Goal: Browse casually: Explore the website without a specific task or goal

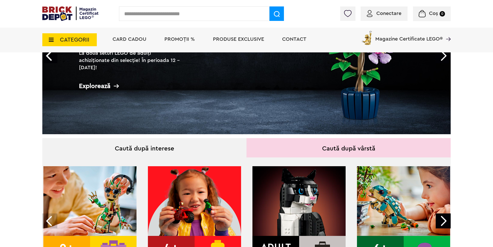
scroll to position [103, 0]
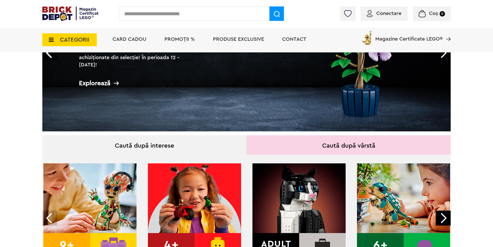
click at [82, 35] on span "CATEGORII" at bounding box center [69, 39] width 54 height 13
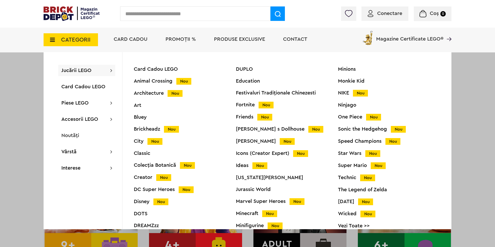
click at [351, 175] on div "Technic Nou" at bounding box center [389, 177] width 102 height 5
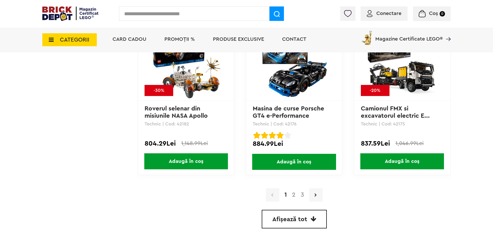
scroll to position [1458, 0]
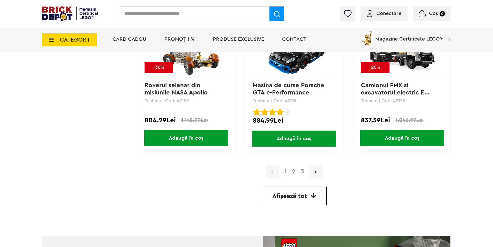
click at [295, 169] on link "2" at bounding box center [293, 171] width 9 height 6
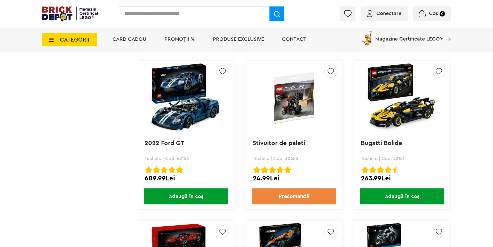
scroll to position [1238, 0]
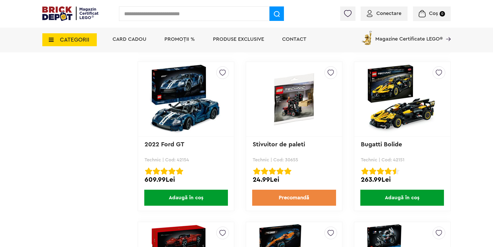
click at [194, 119] on img at bounding box center [186, 99] width 72 height 72
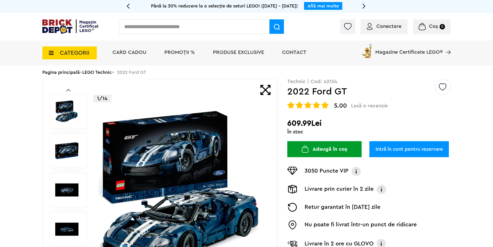
drag, startPoint x: 317, startPoint y: 115, endPoint x: 321, endPoint y: 111, distance: 5.1
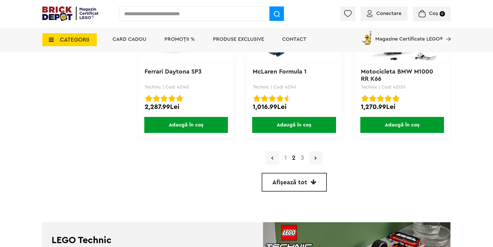
scroll to position [1471, 0]
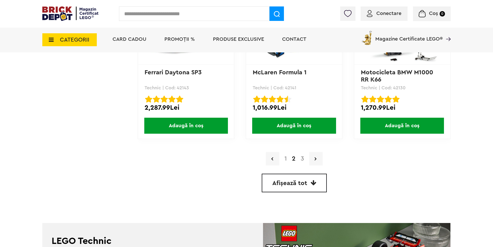
click at [305, 156] on link "3" at bounding box center [302, 159] width 9 height 6
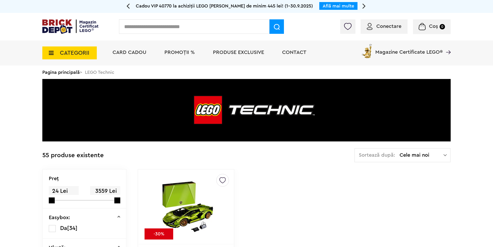
click at [85, 56] on span "CATEGORII" at bounding box center [74, 53] width 29 height 6
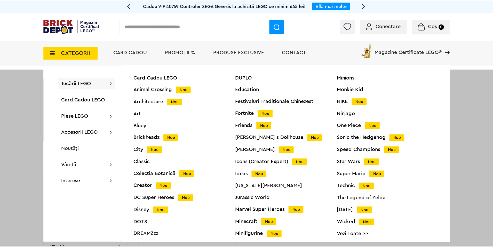
scroll to position [20, 0]
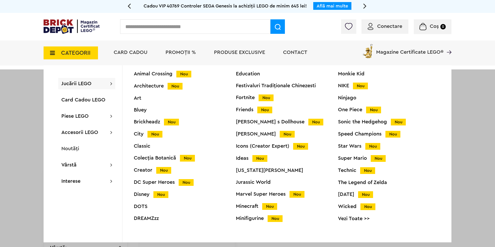
click at [246, 158] on div "Ideas Nou" at bounding box center [287, 158] width 102 height 5
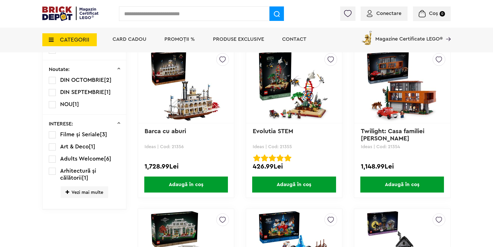
scroll to position [284, 0]
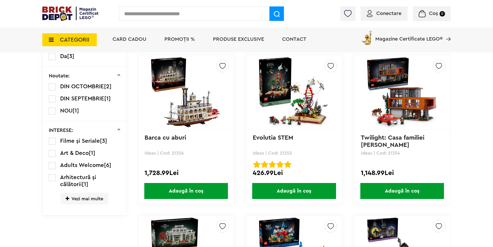
click at [380, 100] on img at bounding box center [402, 92] width 72 height 72
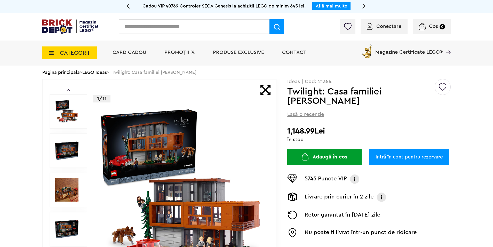
click at [62, 112] on img at bounding box center [66, 111] width 23 height 23
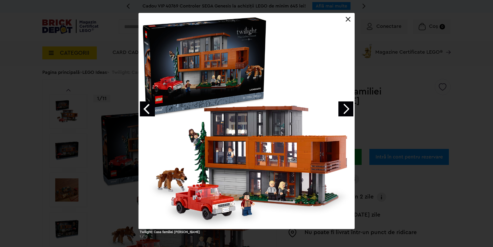
click at [346, 107] on link "Next image" at bounding box center [345, 108] width 15 height 15
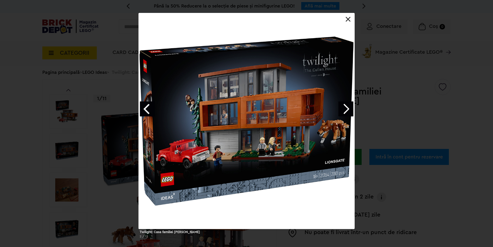
click at [346, 107] on link "Next image" at bounding box center [345, 108] width 15 height 15
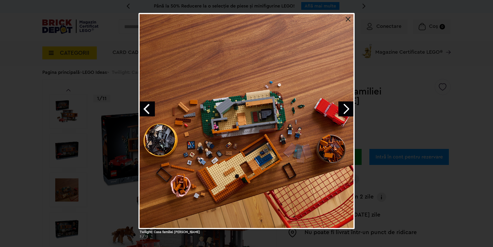
click at [346, 107] on link "Next image" at bounding box center [345, 108] width 15 height 15
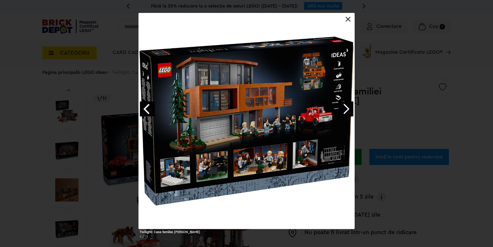
click at [354, 20] on div at bounding box center [247, 121] width 216 height 216
click at [351, 21] on div at bounding box center [247, 121] width 216 height 216
click at [348, 21] on link at bounding box center [347, 19] width 5 height 5
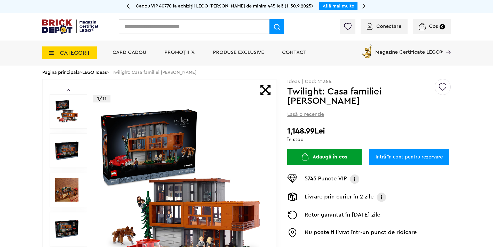
click at [77, 51] on span "CATEGORII" at bounding box center [74, 53] width 29 height 6
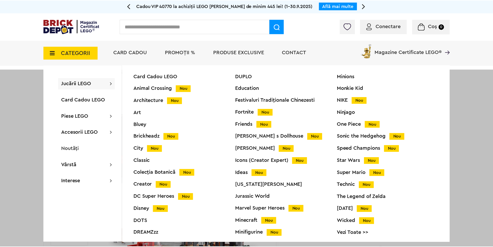
scroll to position [20, 0]
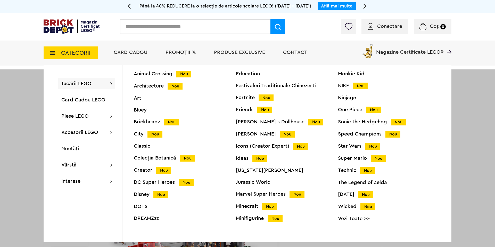
click at [281, 146] on div "Icons (Creator Expert) Nou" at bounding box center [287, 145] width 102 height 5
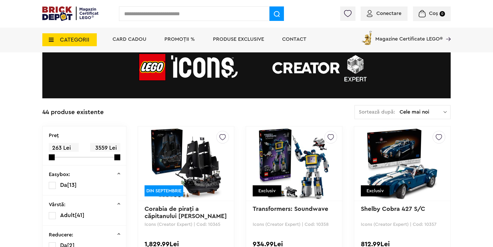
scroll to position [103, 0]
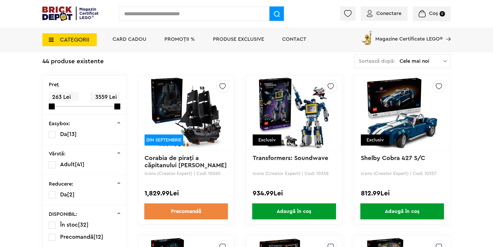
click at [200, 119] on img at bounding box center [186, 113] width 72 height 72
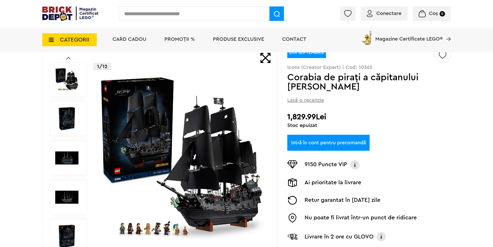
scroll to position [52, 0]
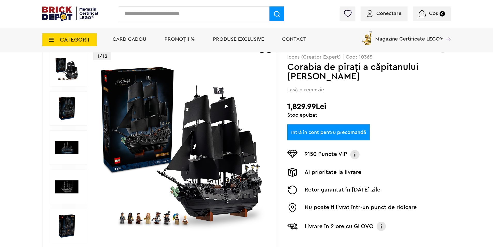
click at [165, 132] on img at bounding box center [182, 148] width 166 height 166
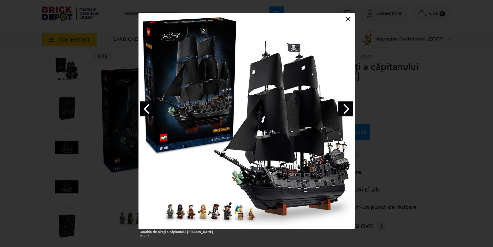
click at [344, 108] on link "Next image" at bounding box center [345, 108] width 15 height 15
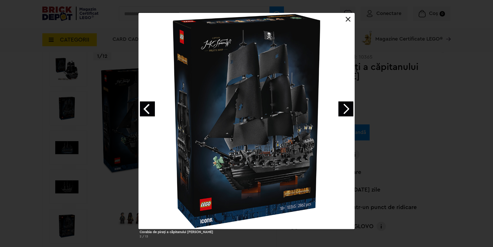
click at [343, 108] on link "Next image" at bounding box center [345, 108] width 15 height 15
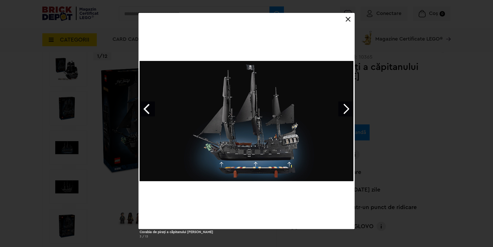
click at [343, 108] on link "Next image" at bounding box center [345, 108] width 15 height 15
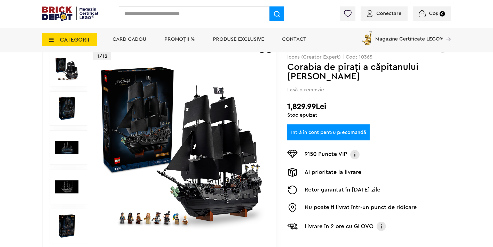
drag, startPoint x: 370, startPoint y: 84, endPoint x: 366, endPoint y: 78, distance: 7.0
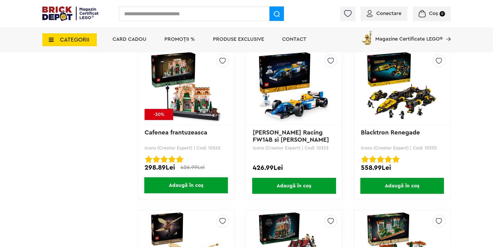
scroll to position [748, 0]
